Goal: Task Accomplishment & Management: Manage account settings

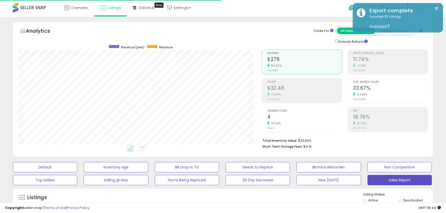
select select "**"
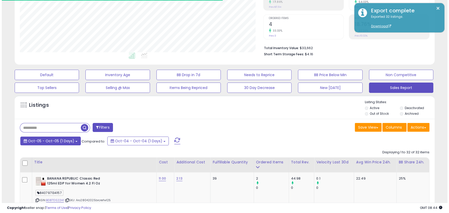
scroll to position [106, 243]
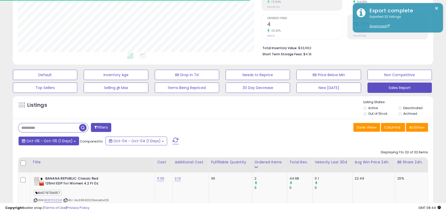
click at [44, 142] on span "Oct-05 - Oct-05 (1 Days)" at bounding box center [49, 141] width 46 height 5
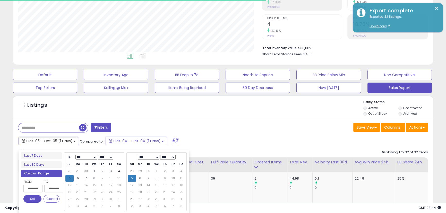
type input "**********"
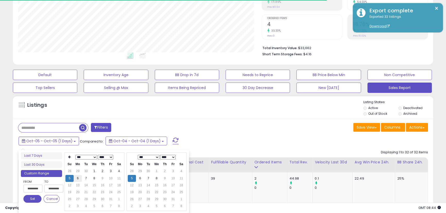
click at [75, 178] on td "6" at bounding box center [78, 178] width 8 height 7
type input "**********"
click at [37, 196] on button "Set" at bounding box center [32, 199] width 18 height 8
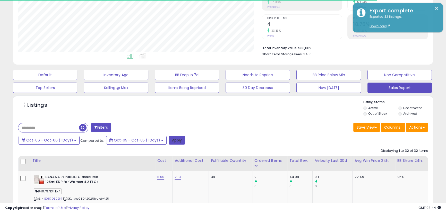
click at [172, 142] on button "Apply" at bounding box center [177, 140] width 16 height 9
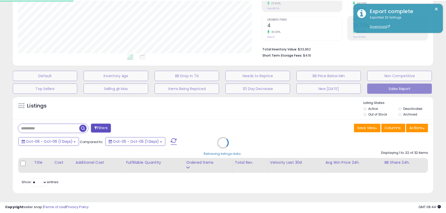
scroll to position [106, 246]
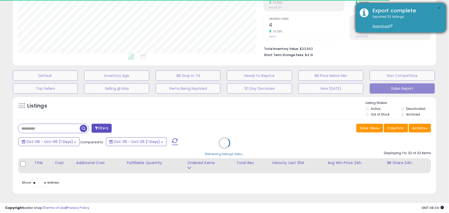
click at [441, 7] on button "×" at bounding box center [440, 8] width 4 height 6
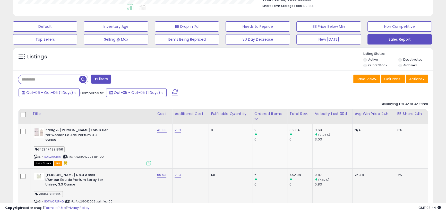
scroll to position [134, 0]
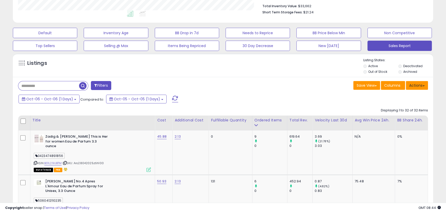
click at [423, 85] on button "Actions" at bounding box center [417, 85] width 22 height 9
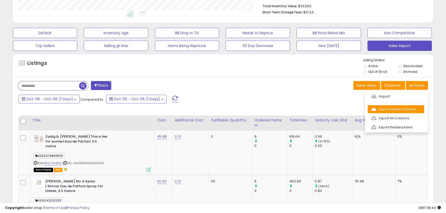
click at [409, 108] on link "Export Visible Columns" at bounding box center [396, 109] width 56 height 8
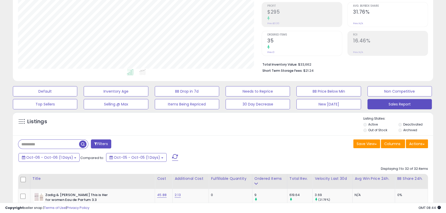
scroll to position [0, 0]
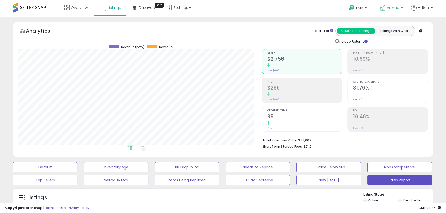
click at [381, 4] on link "Aroma" at bounding box center [391, 8] width 31 height 17
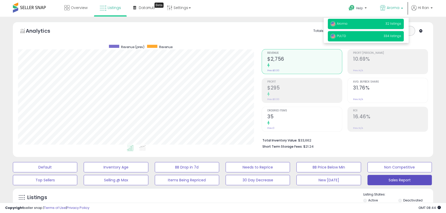
click at [378, 36] on p "PULTD 334 listings" at bounding box center [366, 36] width 76 height 10
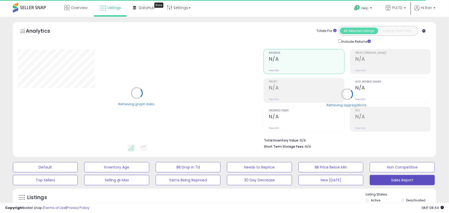
select select "**"
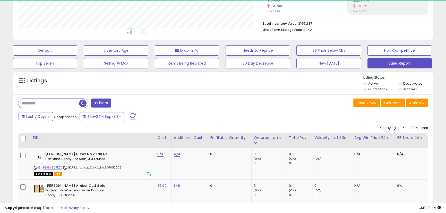
scroll to position [106, 243]
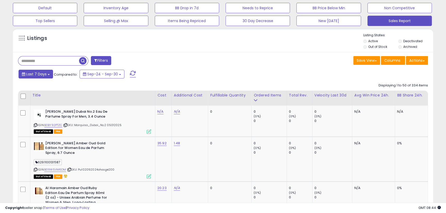
click at [49, 76] on button "Last 7 Days" at bounding box center [36, 74] width 35 height 9
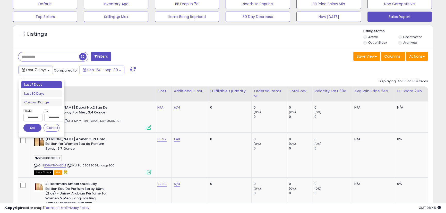
scroll to position [164, 0]
click at [39, 120] on input "**********" at bounding box center [32, 118] width 19 height 8
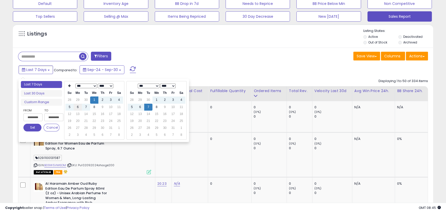
click at [79, 107] on td "6" at bounding box center [78, 107] width 8 height 7
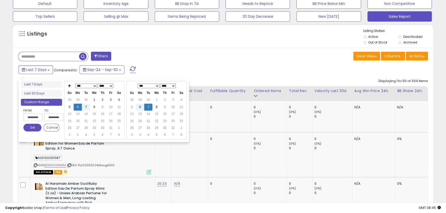
type input "**********"
click at [141, 108] on td "6" at bounding box center [140, 107] width 8 height 7
drag, startPoint x: 31, startPoint y: 126, endPoint x: 36, endPoint y: 125, distance: 4.3
click at [32, 126] on button "Set" at bounding box center [32, 128] width 18 height 8
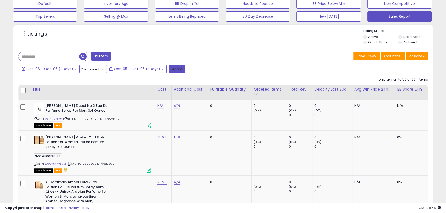
click at [170, 69] on button "Apply" at bounding box center [177, 69] width 16 height 9
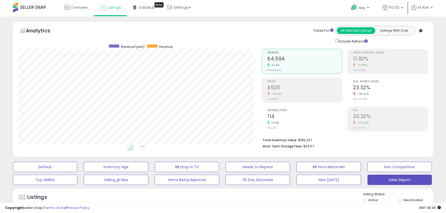
scroll to position [0, 0]
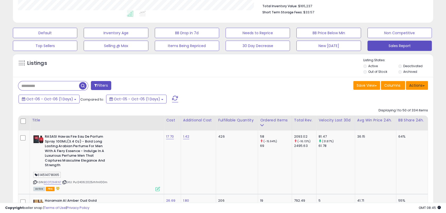
click at [421, 88] on button "Actions" at bounding box center [417, 85] width 22 height 9
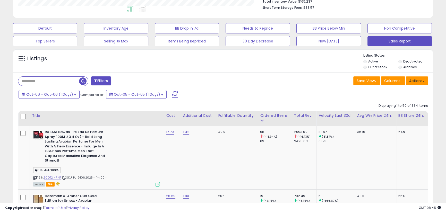
scroll to position [140, 0]
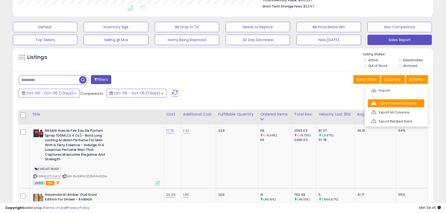
click at [403, 101] on link "Export Visible Columns" at bounding box center [396, 103] width 56 height 8
